Goal: Book appointment/travel/reservation

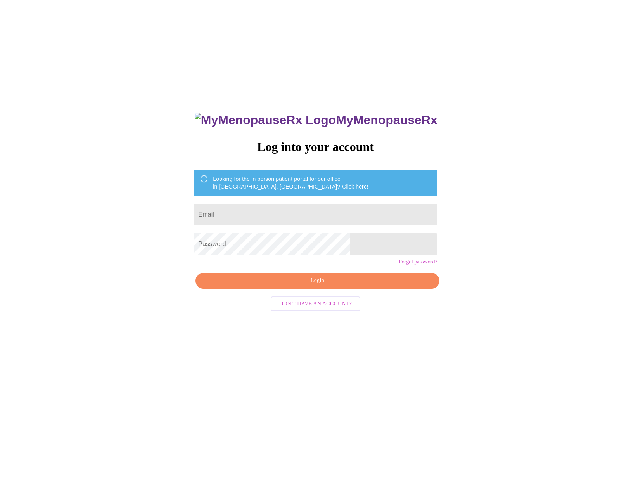
click at [274, 212] on input "Email" at bounding box center [314, 215] width 243 height 22
type input "[EMAIL_ADDRESS][DOMAIN_NAME]"
click at [293, 288] on button "Login" at bounding box center [316, 281] width 243 height 16
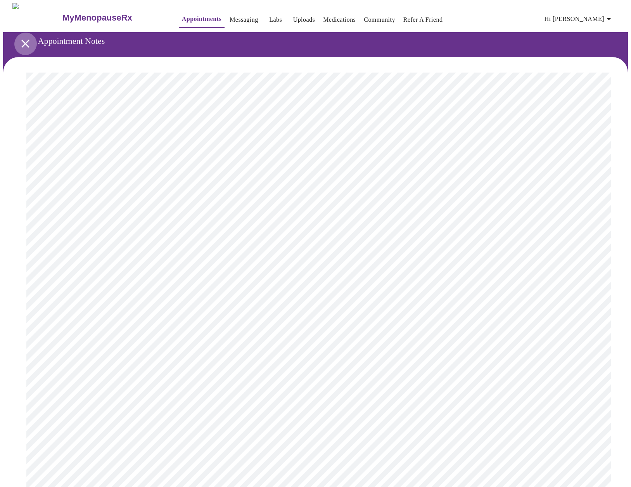
click at [25, 40] on icon "open drawer" at bounding box center [26, 44] width 14 height 14
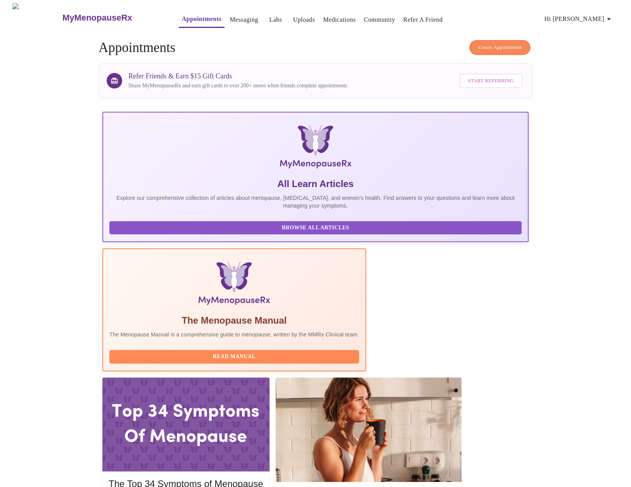
click at [504, 46] on span "Create Appointment" at bounding box center [499, 47] width 43 height 9
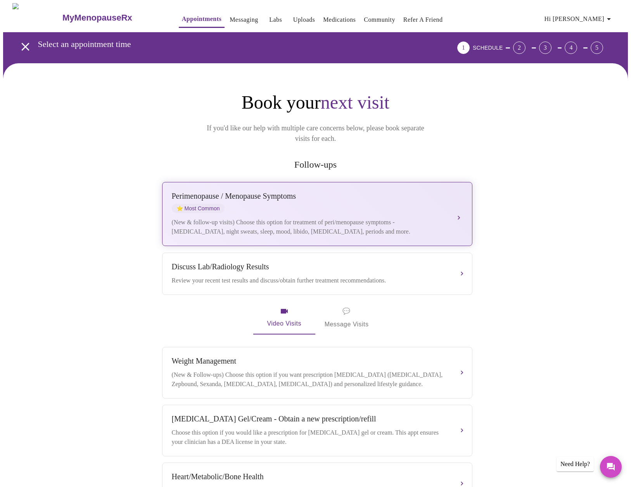
click at [445, 194] on div "[MEDICAL_DATA] / Menopause Symptoms ⭐ Most Common" at bounding box center [309, 202] width 275 height 21
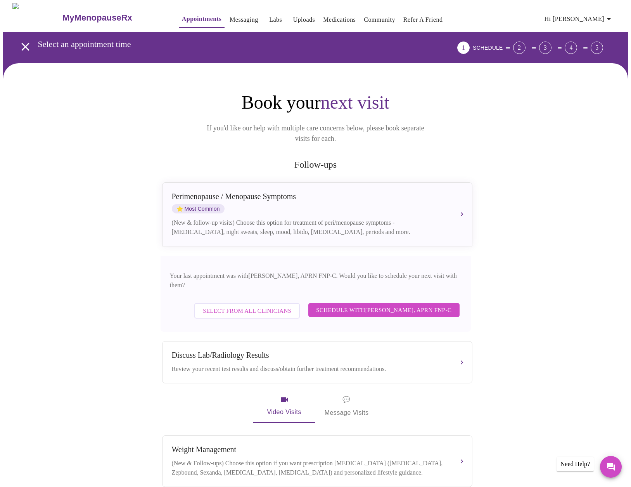
click at [429, 305] on span "Schedule with [PERSON_NAME], APRN FNP-C" at bounding box center [383, 310] width 135 height 10
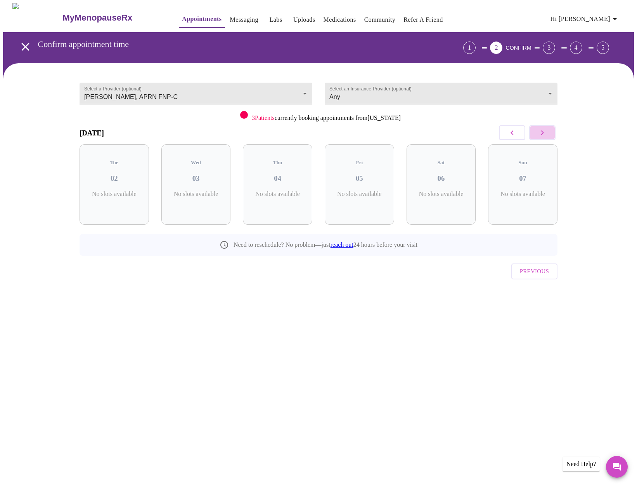
click at [546, 131] on icon "button" at bounding box center [541, 132] width 9 height 9
click at [376, 191] on p "1 Slots Left ( 1 Total)" at bounding box center [362, 197] width 28 height 15
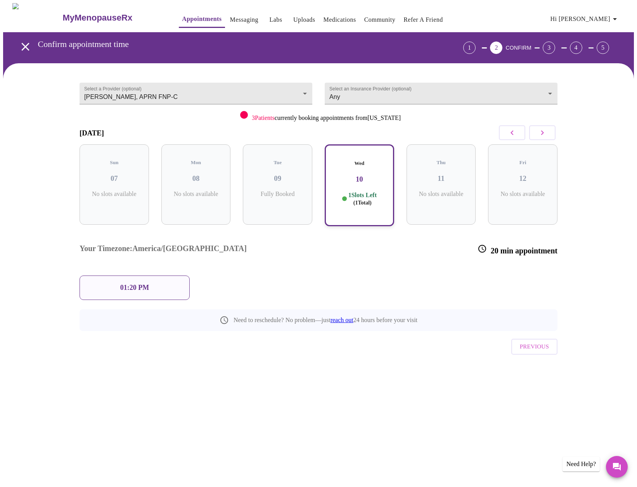
click at [528, 341] on span "Previous" at bounding box center [533, 346] width 29 height 10
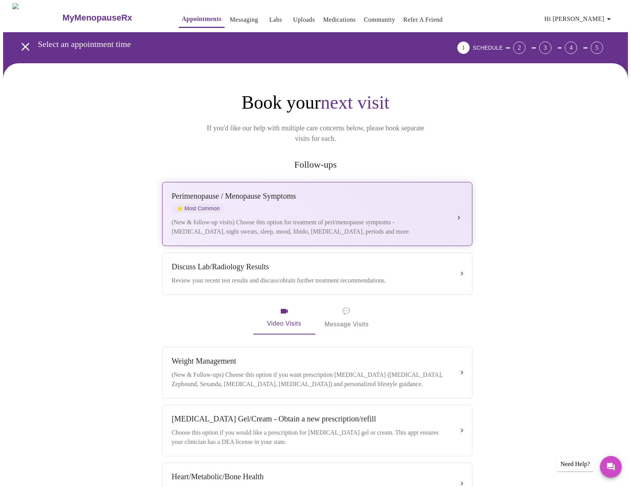
click at [374, 194] on div "[MEDICAL_DATA] / Menopause Symptoms ⭐ Most Common" at bounding box center [309, 202] width 275 height 21
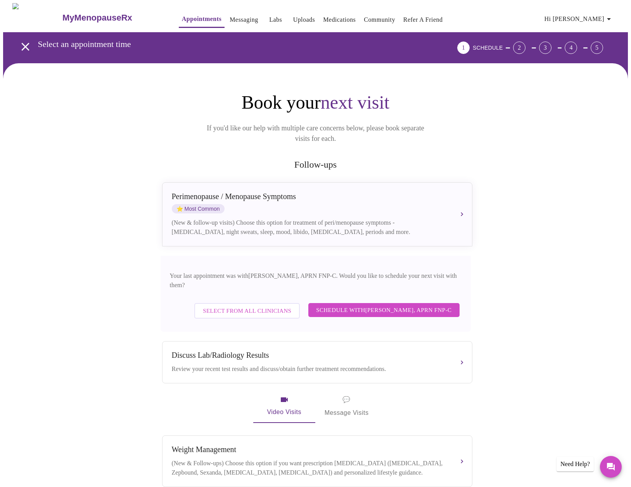
click at [269, 305] on span "Select from All Clinicians" at bounding box center [247, 310] width 88 height 10
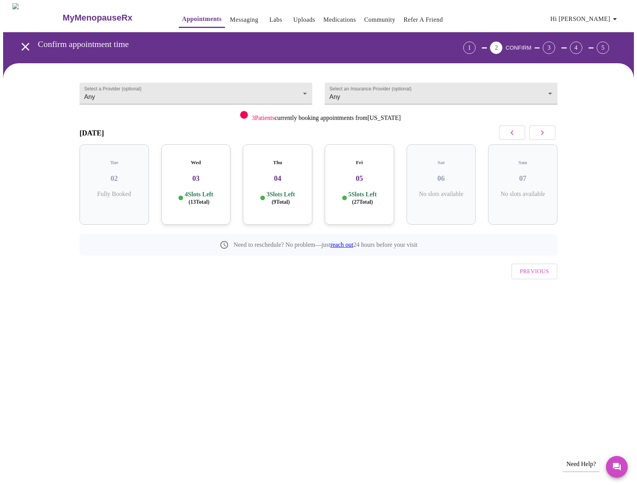
click at [180, 174] on h3 "03" at bounding box center [195, 178] width 57 height 9
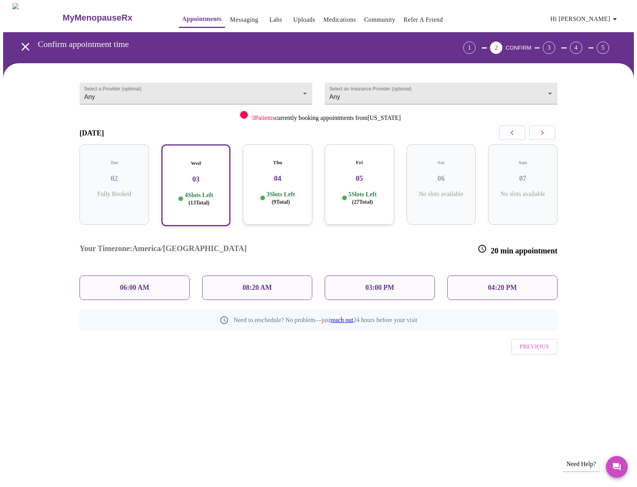
click at [267, 174] on h3 "04" at bounding box center [277, 178] width 57 height 9
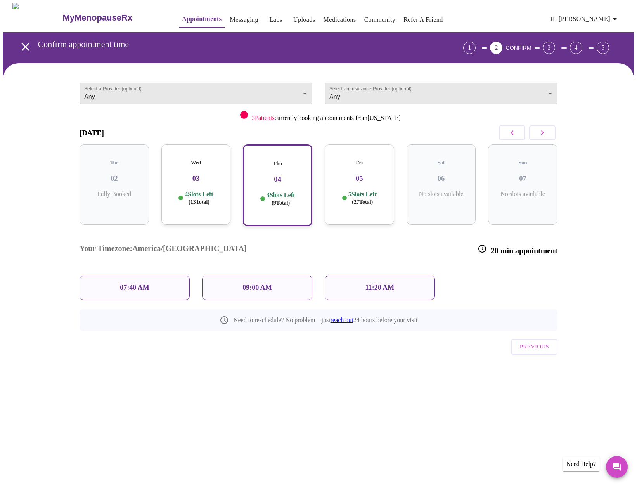
click at [206, 174] on h3 "03" at bounding box center [195, 178] width 57 height 9
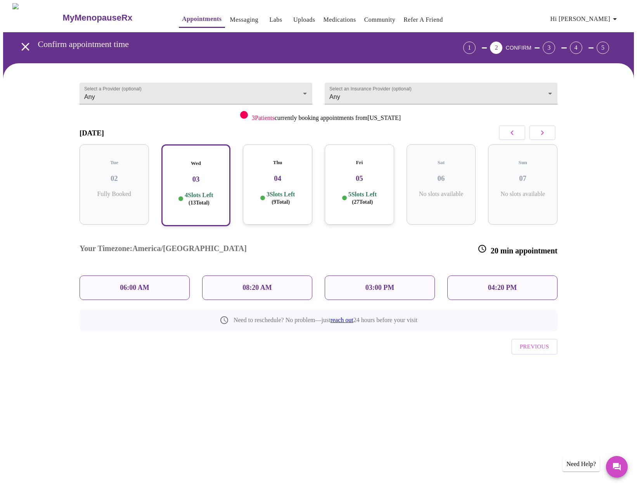
click at [269, 283] on p "08:20 AM" at bounding box center [256, 287] width 29 height 8
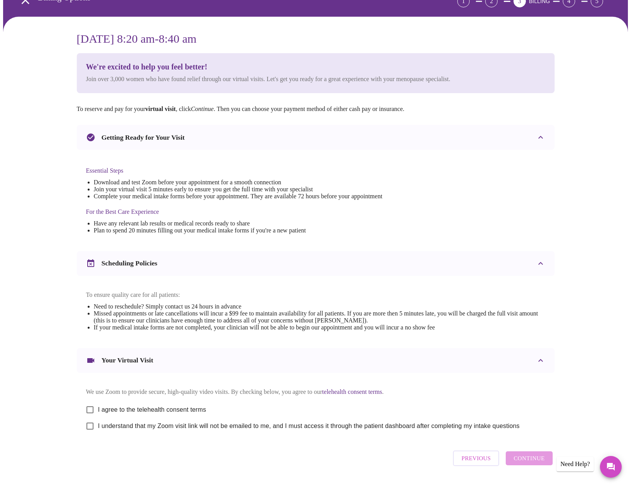
scroll to position [76, 0]
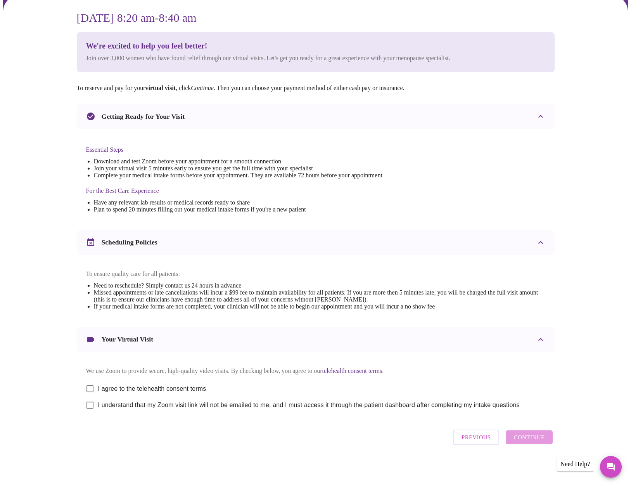
click at [92, 385] on input "I agree to the telehealth consent terms" at bounding box center [90, 388] width 16 height 16
checkbox input "true"
click at [89, 406] on input "I understand that my Zoom visit link will not be emailed to me, and I must acce…" at bounding box center [90, 405] width 16 height 16
checkbox input "true"
click at [539, 442] on span "Continue" at bounding box center [528, 437] width 31 height 10
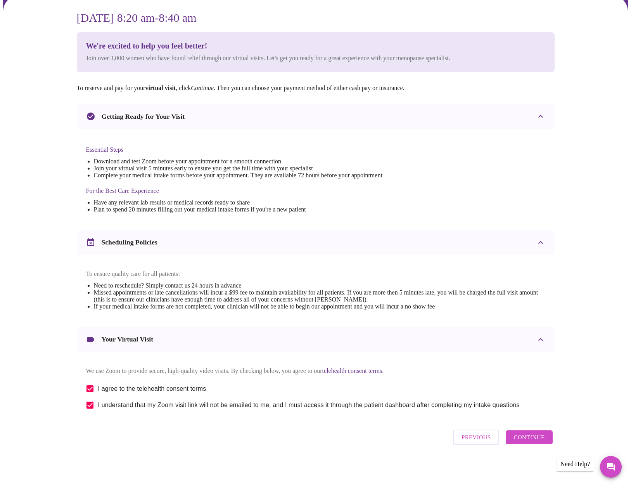
scroll to position [0, 0]
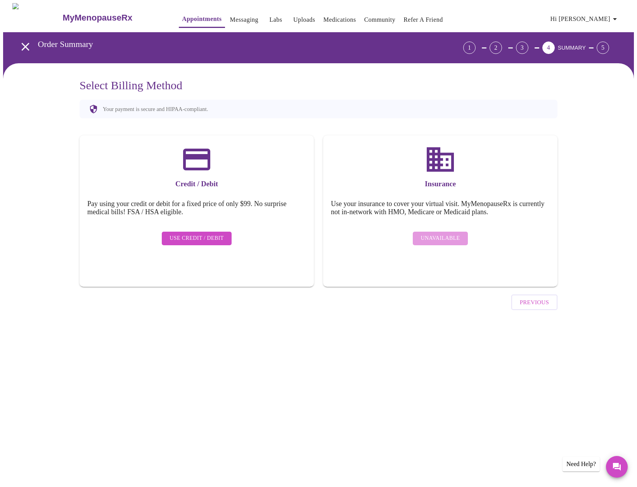
click at [211, 233] on span "Use Credit / Debit" at bounding box center [196, 238] width 54 height 10
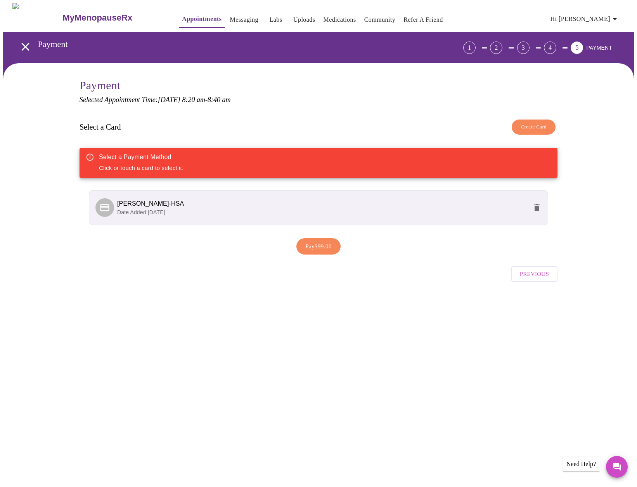
click at [219, 209] on p "Date Added: [DATE]" at bounding box center [322, 212] width 410 height 8
click at [314, 245] on span "Pay $99.00" at bounding box center [318, 246] width 26 height 10
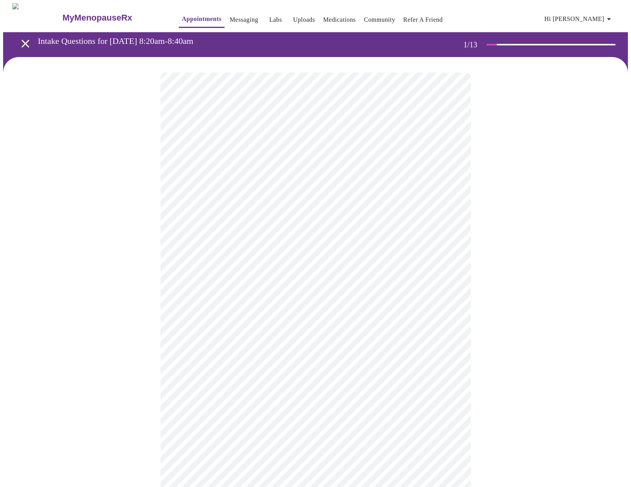
click at [309, 167] on body "MyMenopauseRx Appointments Messaging Labs Uploads Medications Community Refer a…" at bounding box center [315, 357] width 625 height 708
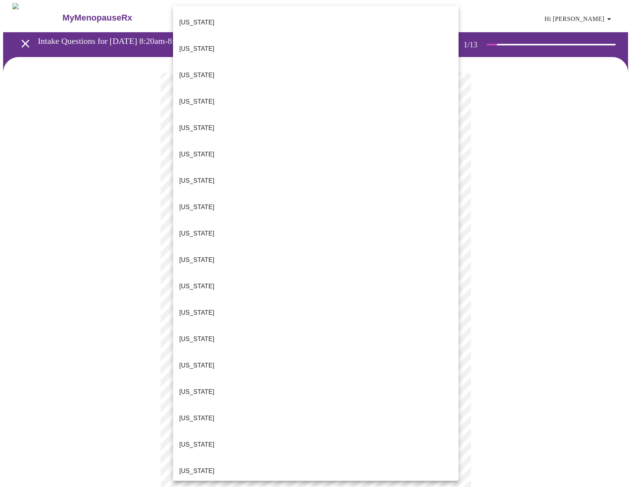
click at [236, 62] on li "[US_STATE]" at bounding box center [315, 75] width 285 height 26
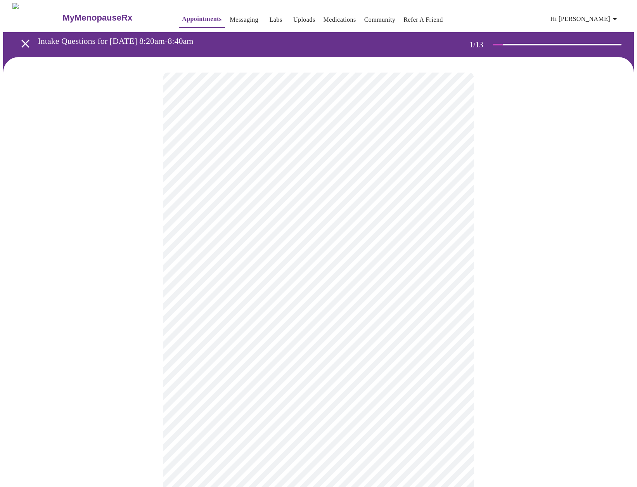
click at [230, 224] on body "MyMenopauseRx Appointments Messaging Labs Uploads Medications Community Refer a…" at bounding box center [318, 355] width 630 height 704
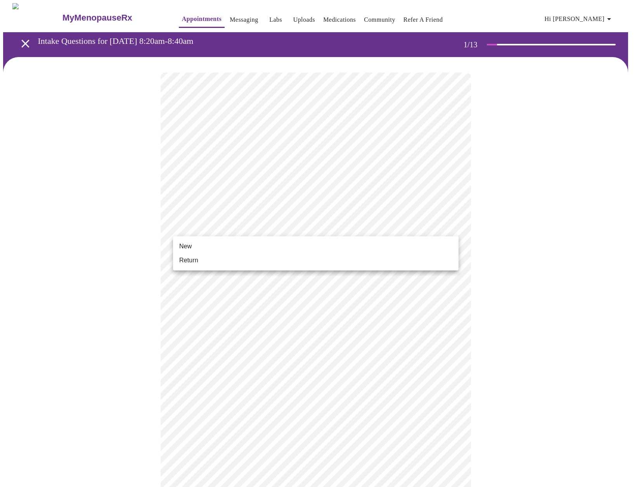
click at [230, 258] on li "Return" at bounding box center [315, 260] width 285 height 14
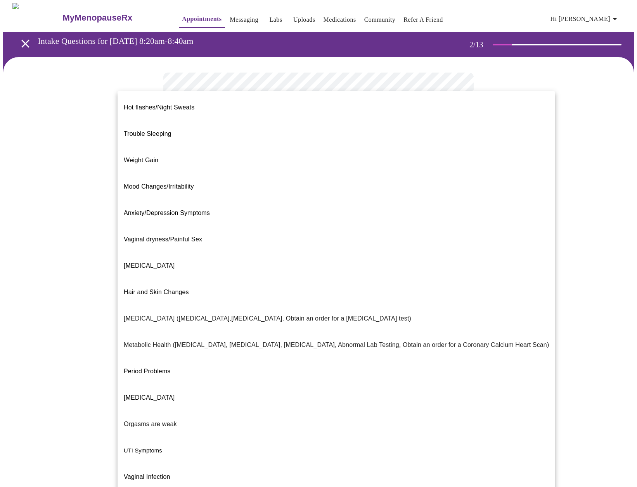
click at [316, 156] on body "MyMenopauseRx Appointments Messaging Labs Uploads Medications Community Refer a…" at bounding box center [318, 236] width 630 height 466
click at [300, 279] on li "Hair and Skin Changes" at bounding box center [335, 292] width 437 height 26
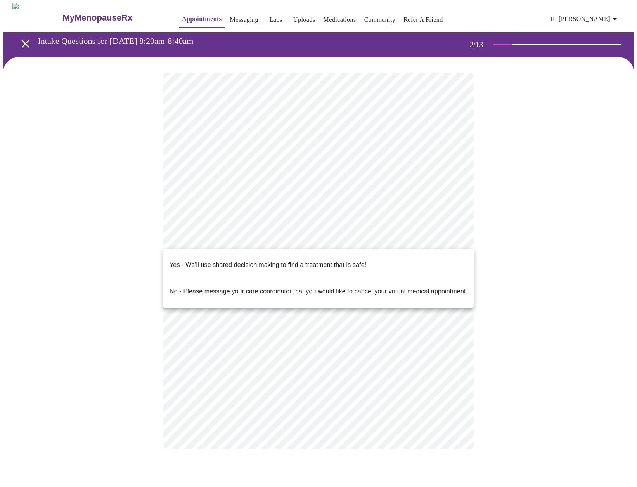
click at [300, 234] on body "MyMenopauseRx Appointments Messaging Labs Uploads Medications Community Refer a…" at bounding box center [318, 233] width 630 height 461
click at [299, 261] on p "Yes - We'll use shared decision making to find a treatment that is safe!" at bounding box center [267, 264] width 197 height 9
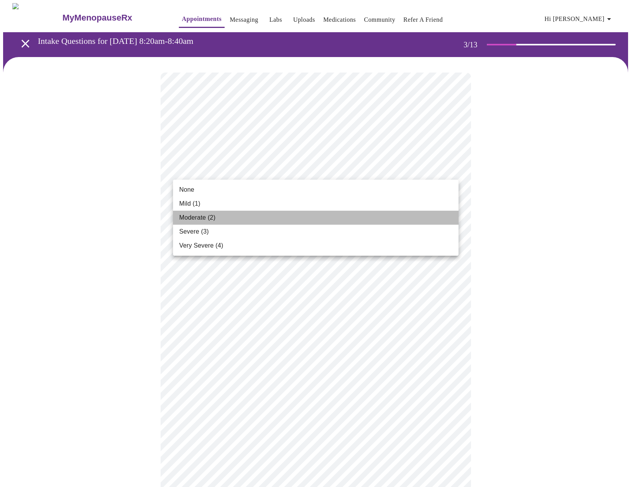
click at [249, 223] on li "Moderate (2)" at bounding box center [315, 218] width 285 height 14
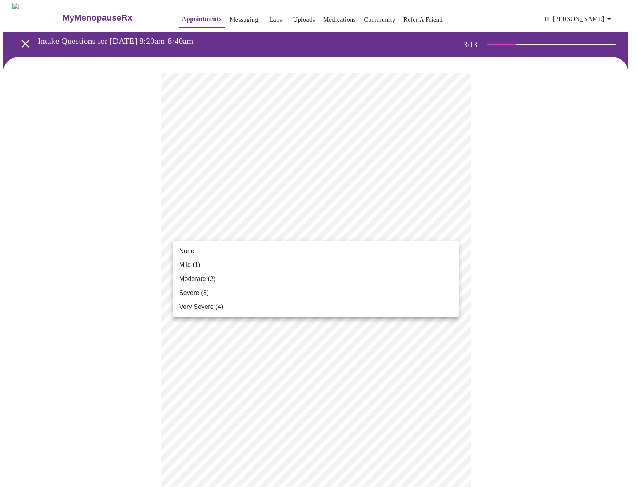
click at [243, 250] on li "None" at bounding box center [315, 251] width 285 height 14
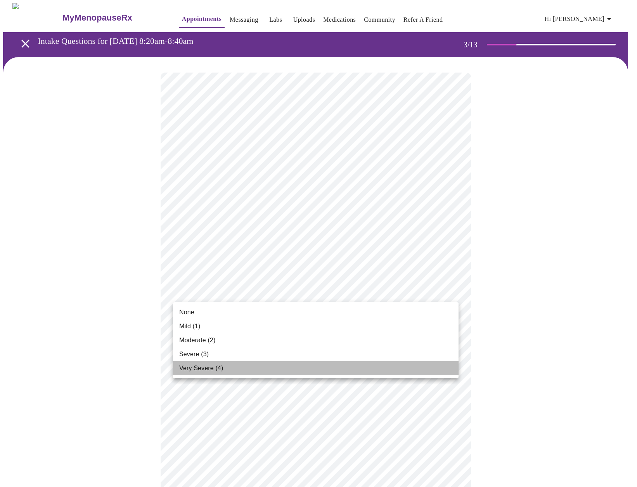
click at [240, 365] on li "Very Severe (4)" at bounding box center [315, 368] width 285 height 14
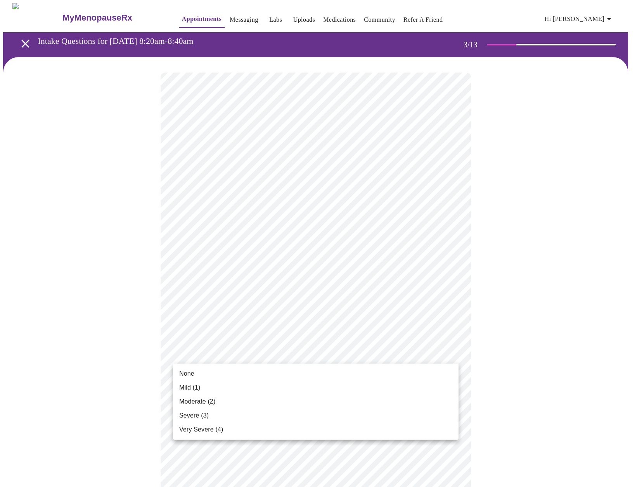
click at [240, 398] on li "Moderate (2)" at bounding box center [315, 401] width 285 height 14
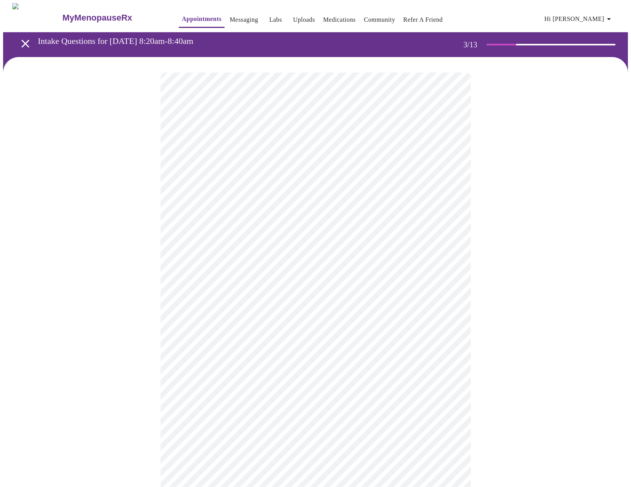
scroll to position [129, 0]
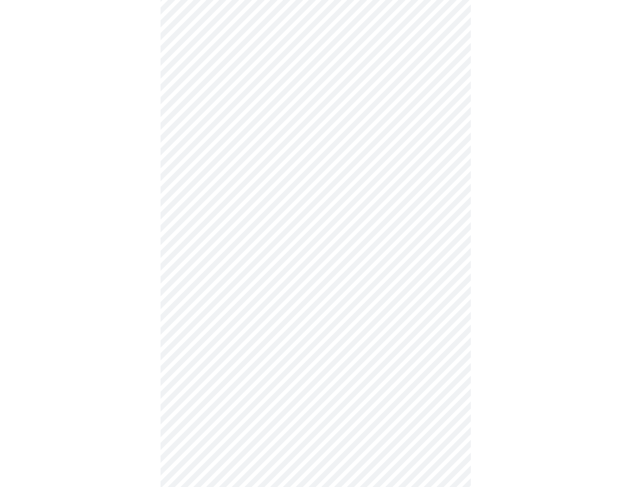
click at [260, 273] on body "MyMenopauseRx Appointments Messaging Labs Uploads Medications Community Refer a…" at bounding box center [315, 368] width 625 height 988
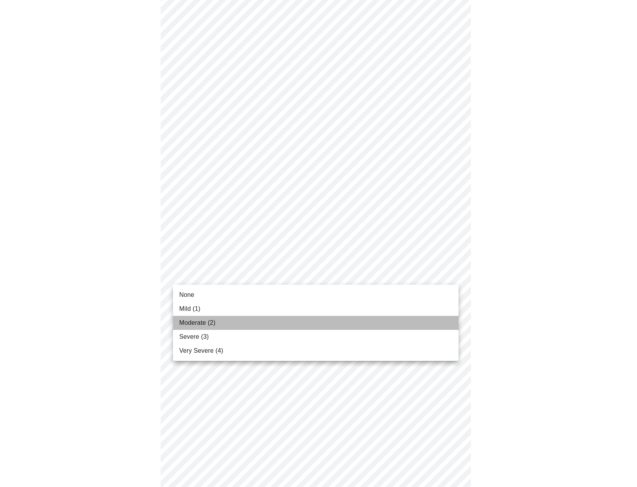
click at [250, 323] on li "Moderate (2)" at bounding box center [315, 323] width 285 height 14
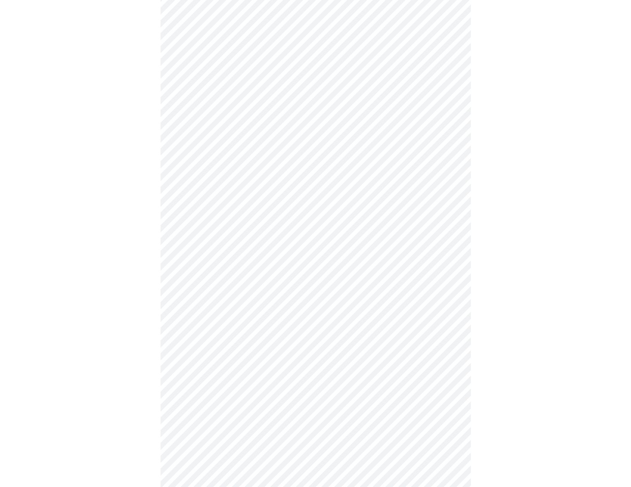
click at [249, 328] on body "MyMenopauseRx Appointments Messaging Labs Uploads Medications Community Refer a…" at bounding box center [315, 362] width 625 height 977
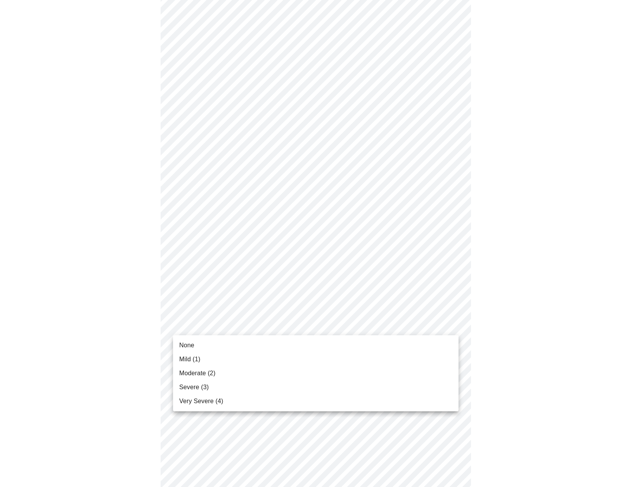
click at [234, 374] on li "Moderate (2)" at bounding box center [315, 373] width 285 height 14
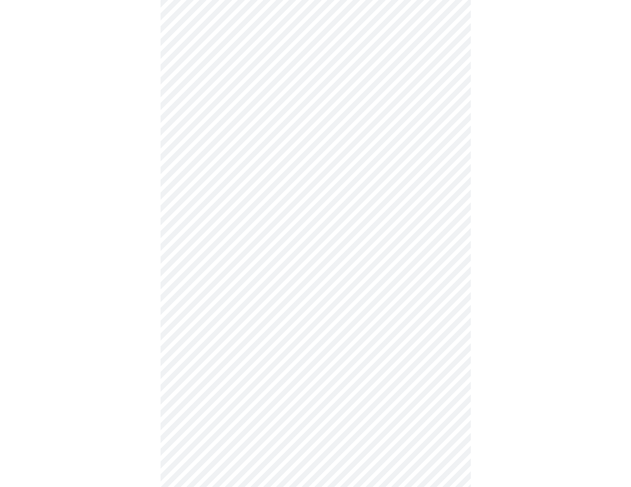
scroll to position [259, 0]
click at [247, 258] on body "MyMenopauseRx Appointments Messaging Labs Uploads Medications Community Refer a…" at bounding box center [315, 228] width 625 height 966
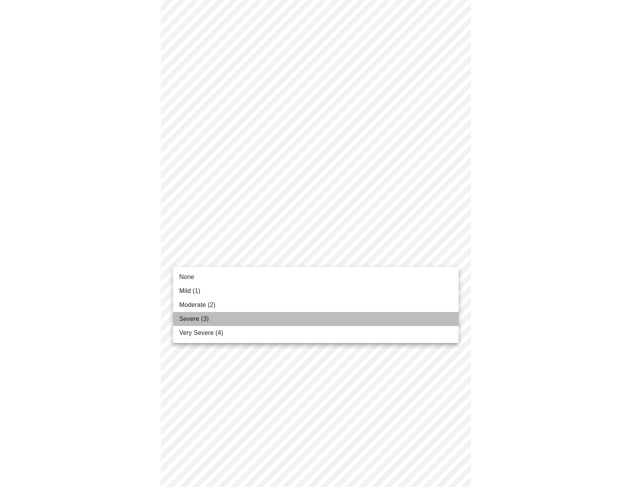
click at [235, 316] on li "Severe (3)" at bounding box center [315, 319] width 285 height 14
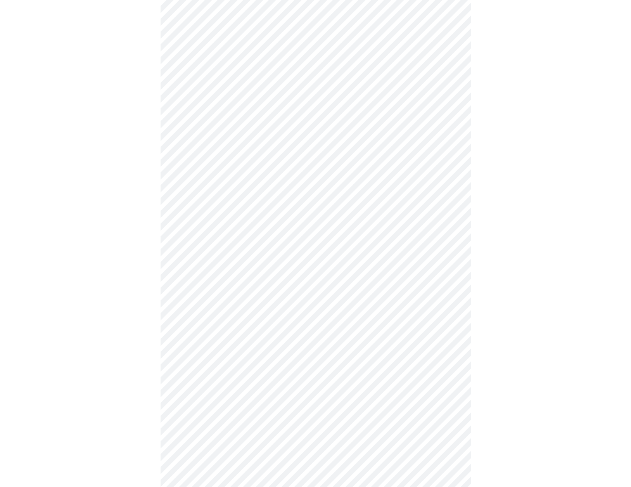
click at [233, 320] on body "MyMenopauseRx Appointments Messaging Labs Uploads Medications Community Refer a…" at bounding box center [315, 222] width 625 height 955
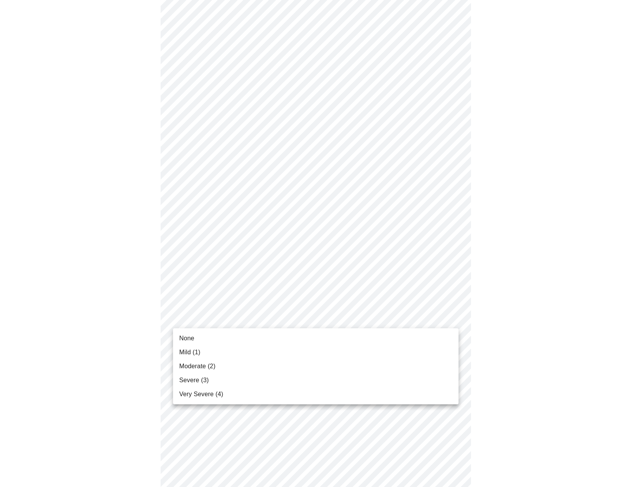
click at [224, 399] on li "Very Severe (4)" at bounding box center [315, 394] width 285 height 14
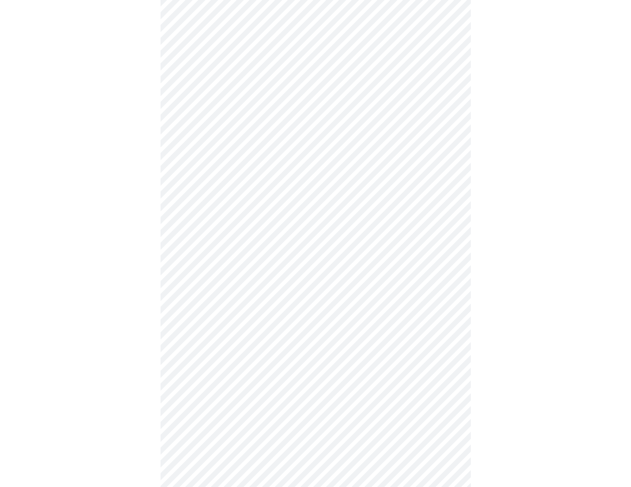
scroll to position [388, 0]
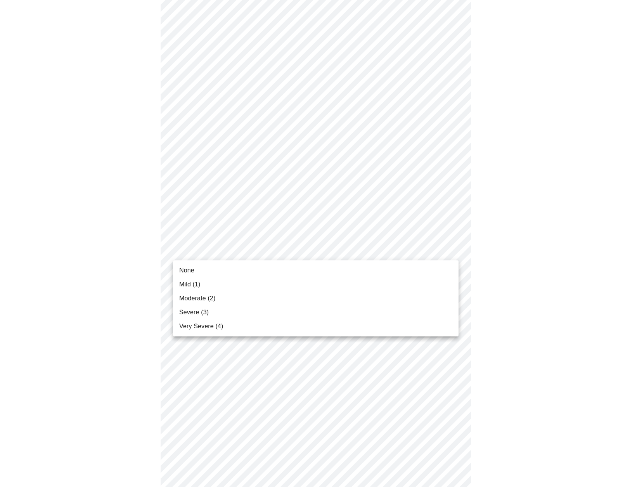
click at [248, 247] on body "MyMenopauseRx Appointments Messaging Labs Uploads Medications Community Refer a…" at bounding box center [318, 87] width 630 height 944
click at [243, 269] on li "None" at bounding box center [315, 270] width 285 height 14
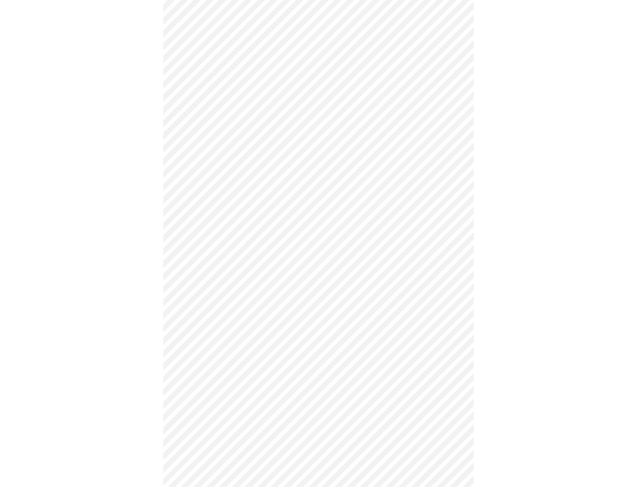
click at [245, 311] on body "MyMenopauseRx Appointments Messaging Labs Uploads Medications Community Refer a…" at bounding box center [318, 82] width 630 height 934
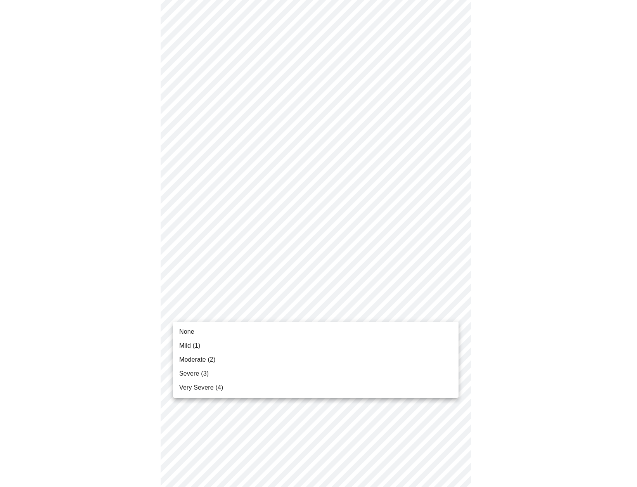
click at [243, 340] on li "Mild (1)" at bounding box center [315, 345] width 285 height 14
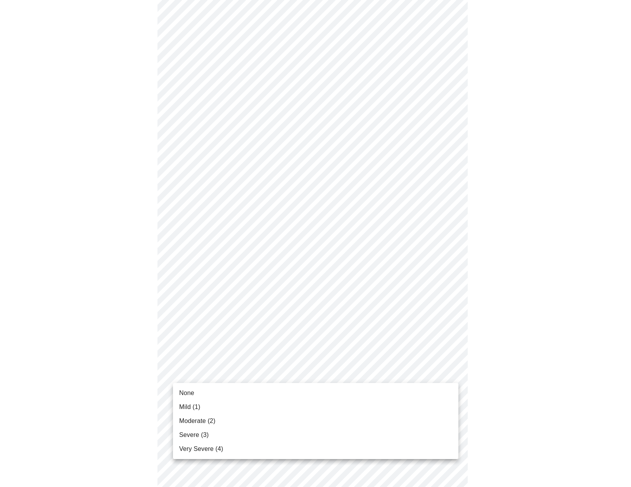
click at [260, 366] on body "MyMenopauseRx Appointments Messaging Labs Uploads Medications Community Refer a…" at bounding box center [315, 76] width 625 height 923
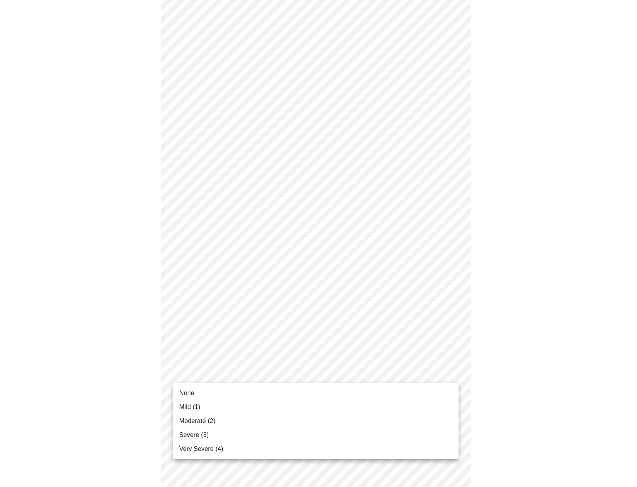
click at [260, 421] on li "Moderate (2)" at bounding box center [315, 421] width 285 height 14
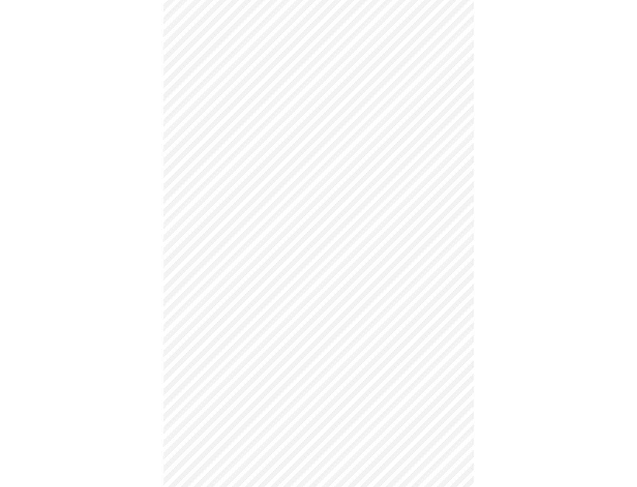
click at [244, 370] on body "MyMenopauseRx Appointments Messaging Labs Uploads Medications Community Refer a…" at bounding box center [318, 71] width 630 height 912
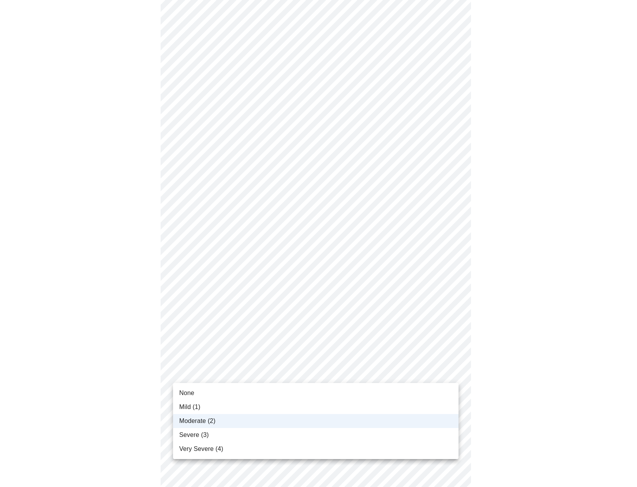
click at [222, 432] on li "Severe (3)" at bounding box center [315, 435] width 285 height 14
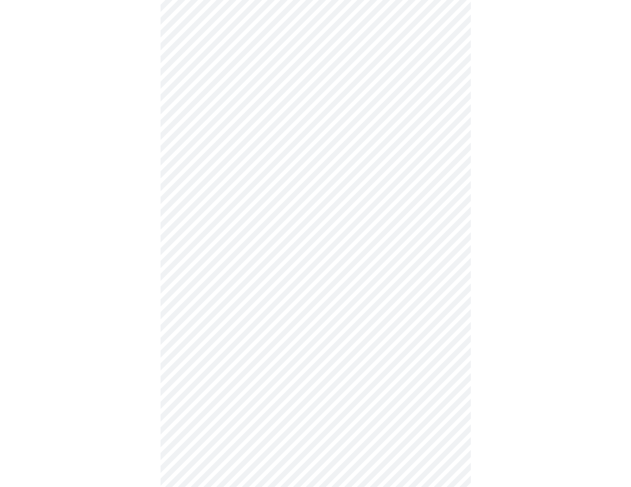
click at [204, 371] on body "MyMenopauseRx Appointments Messaging Labs Uploads Medications Community Refer a…" at bounding box center [315, 71] width 625 height 912
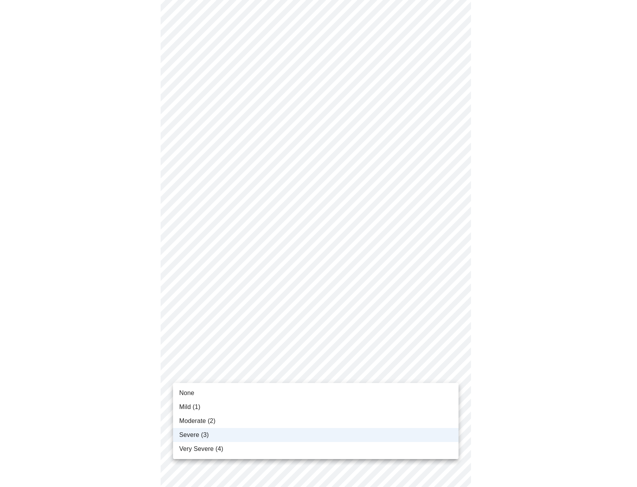
click at [201, 416] on span "Moderate (2)" at bounding box center [197, 420] width 36 height 9
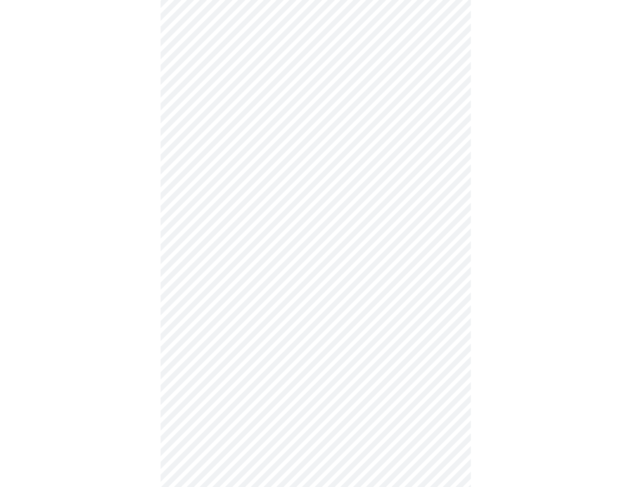
scroll to position [129, 0]
click at [204, 344] on body "MyMenopauseRx Appointments Messaging Labs Uploads Medications Community Refer a…" at bounding box center [315, 256] width 625 height 765
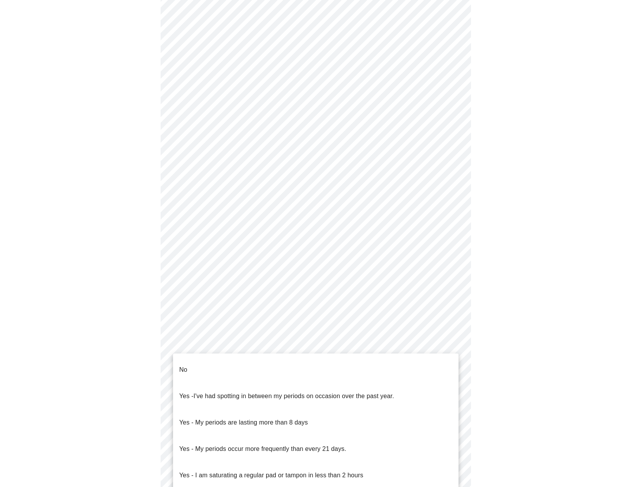
click at [204, 470] on p "Yes - I am saturating a regular pad or tampon in less than 2 hours" at bounding box center [271, 474] width 184 height 9
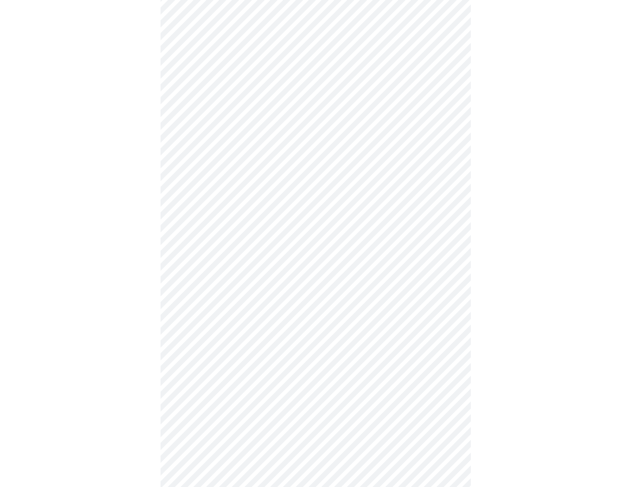
click at [197, 398] on body "MyMenopauseRx Appointments Messaging Labs Uploads Medications Community Refer a…" at bounding box center [315, 254] width 625 height 761
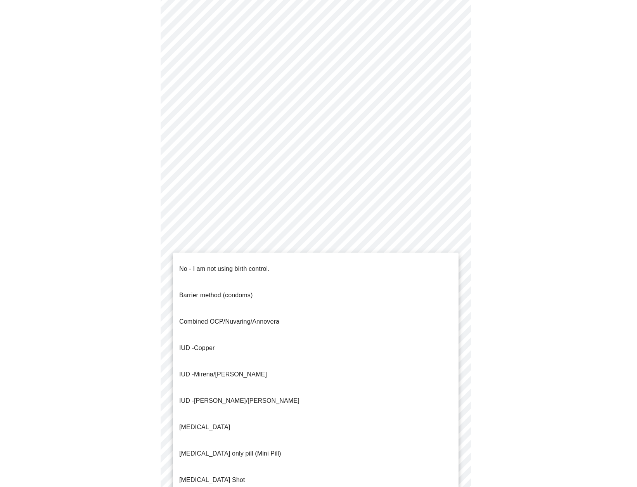
click at [210, 267] on span "No - I am not using birth control." at bounding box center [224, 269] width 90 height 22
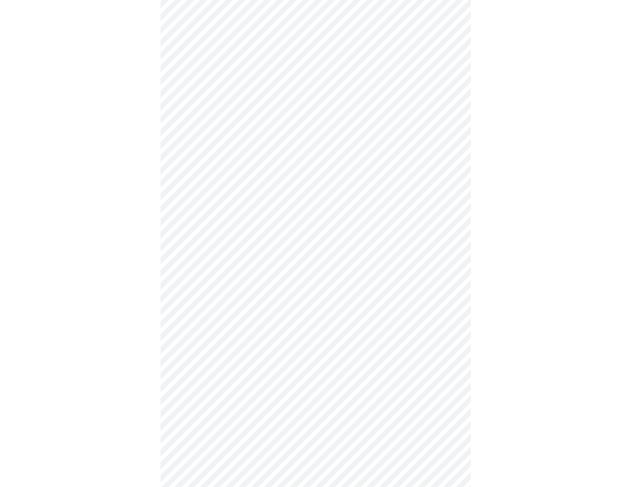
scroll to position [259, 0]
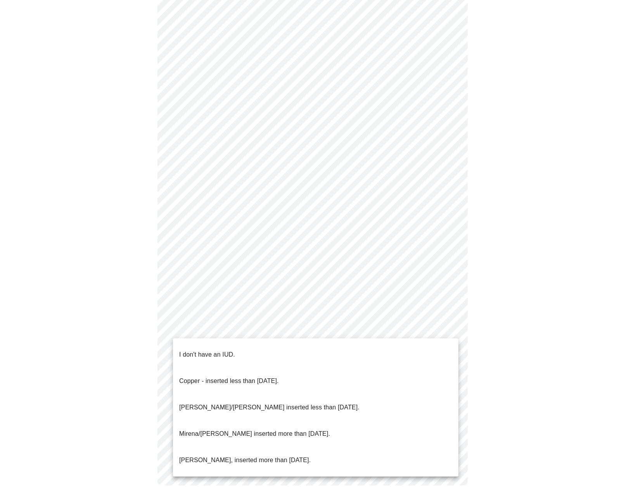
click at [186, 320] on body "MyMenopauseRx Appointments Messaging Labs Uploads Medications Community Refer a…" at bounding box center [315, 123] width 625 height 756
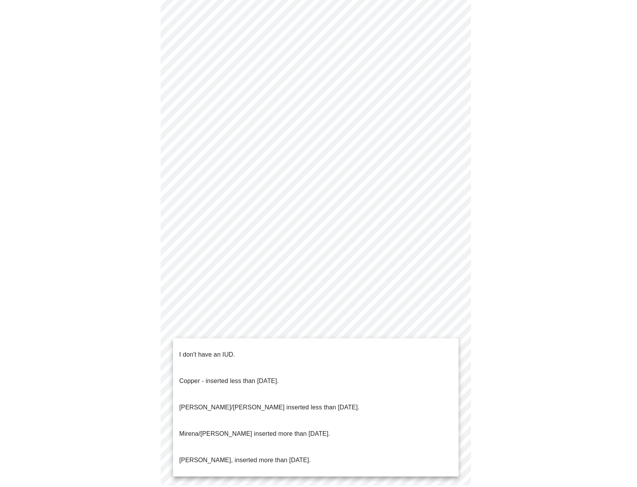
click at [189, 350] on p "I don't have an IUD." at bounding box center [207, 354] width 56 height 9
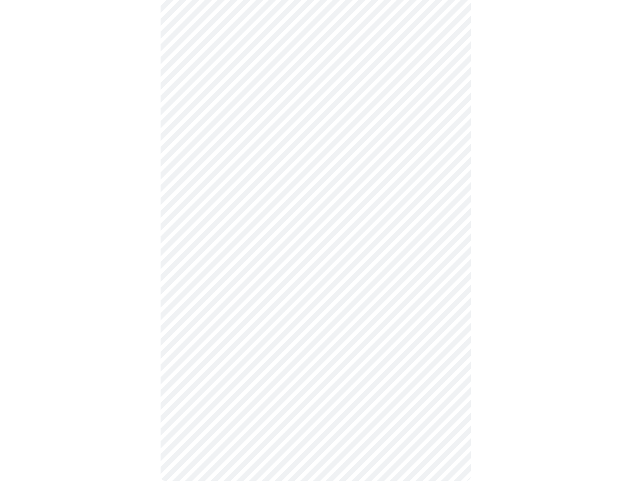
click at [202, 388] on body "MyMenopauseRx Appointments Messaging Labs Uploads Medications Community Refer a…" at bounding box center [315, 120] width 625 height 751
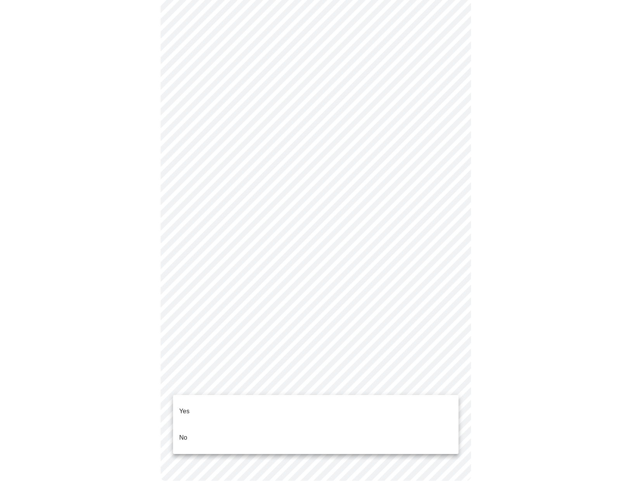
click at [198, 403] on li "Yes" at bounding box center [315, 411] width 285 height 26
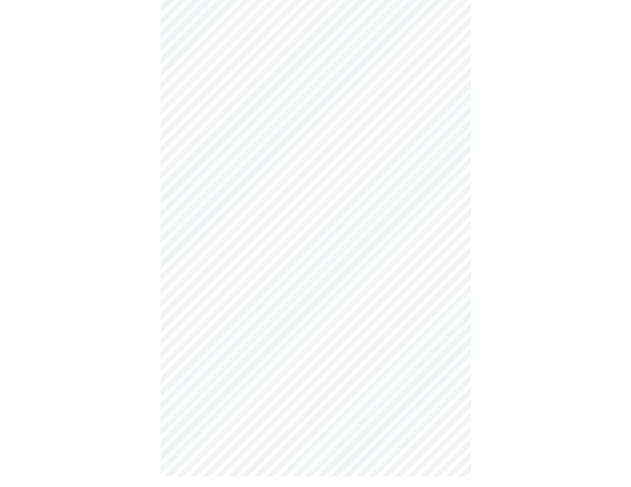
scroll to position [0, 0]
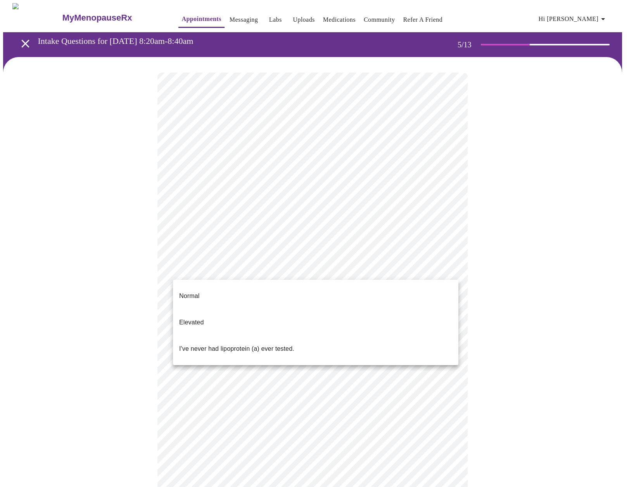
click at [318, 269] on body "MyMenopauseRx Appointments Messaging Labs Uploads Medications Community Refer a…" at bounding box center [315, 289] width 625 height 573
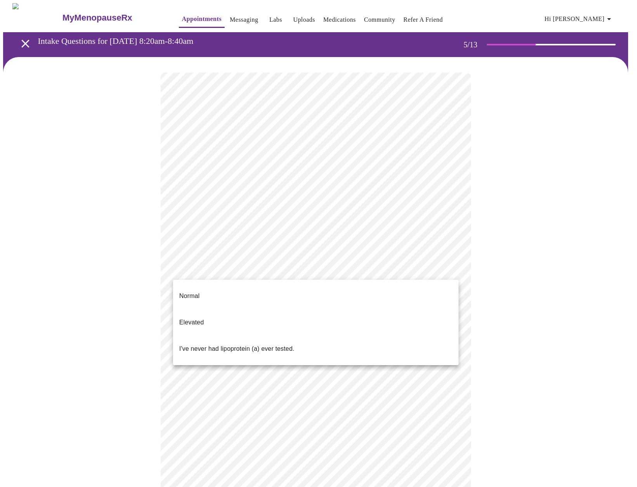
click at [297, 335] on li "I've never had lipoprotein (a) ever tested." at bounding box center [315, 348] width 285 height 26
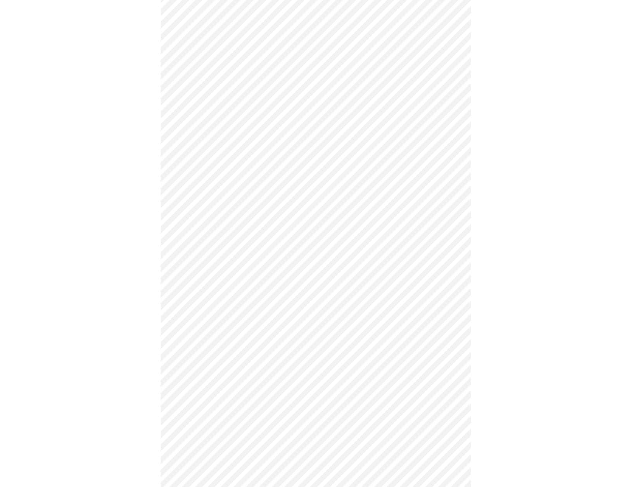
scroll to position [1809, 0]
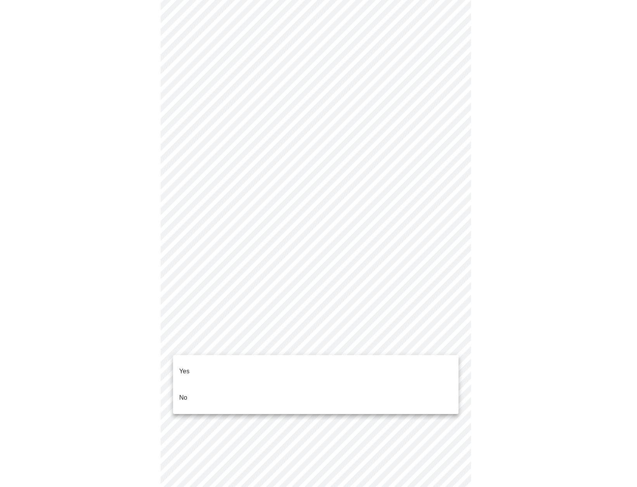
click at [338, 391] on li "No" at bounding box center [315, 397] width 285 height 26
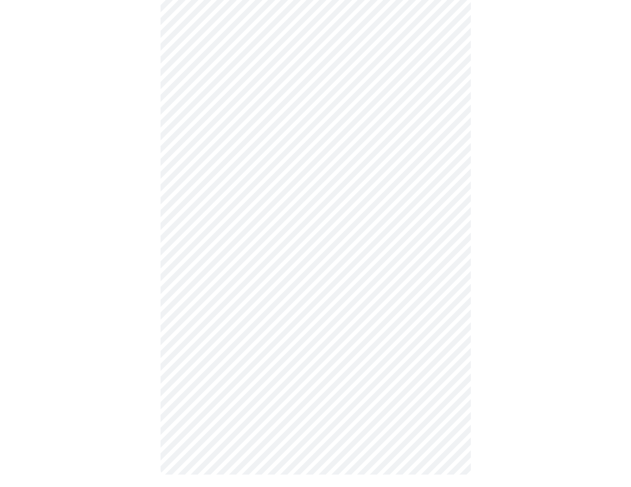
scroll to position [0, 0]
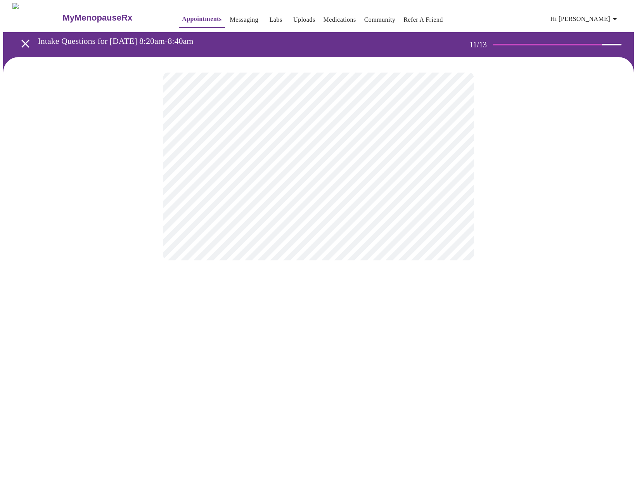
click at [513, 143] on div at bounding box center [318, 166] width 630 height 219
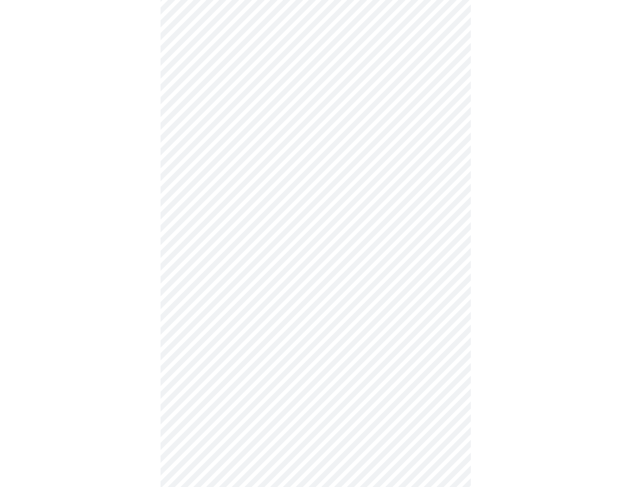
scroll to position [225, 0]
